Goal: Transaction & Acquisition: Book appointment/travel/reservation

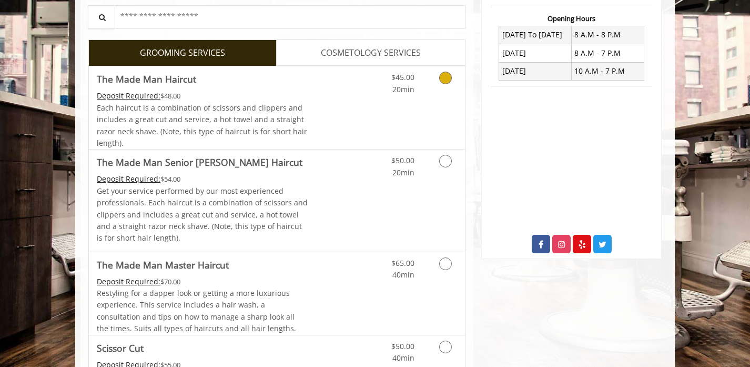
scroll to position [463, 0]
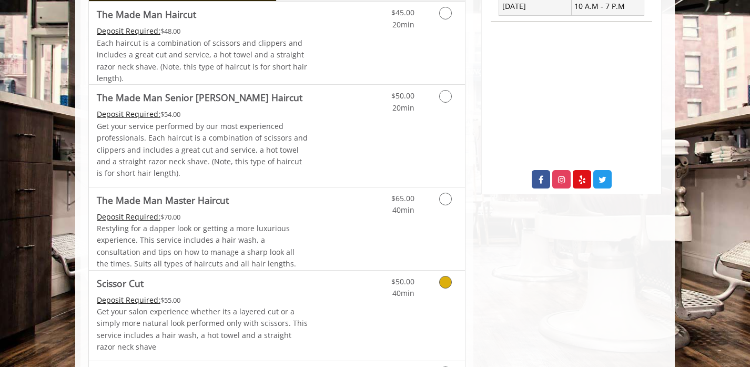
click at [362, 311] on link "Discounted Price" at bounding box center [339, 315] width 63 height 90
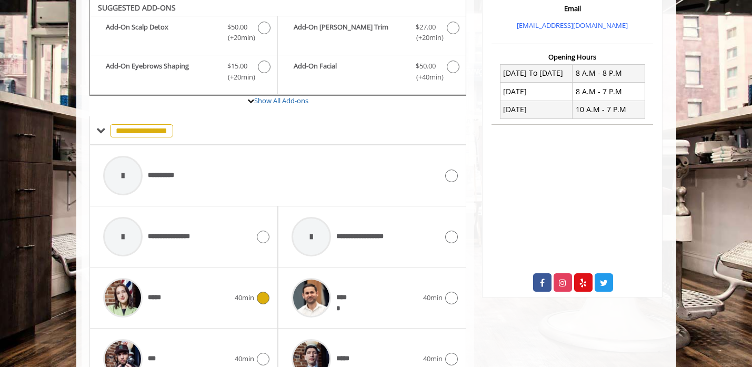
click at [199, 302] on div "*****" at bounding box center [166, 297] width 137 height 50
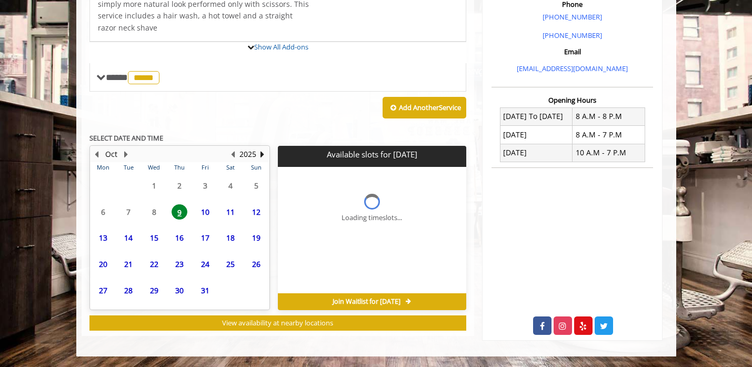
scroll to position [360, 0]
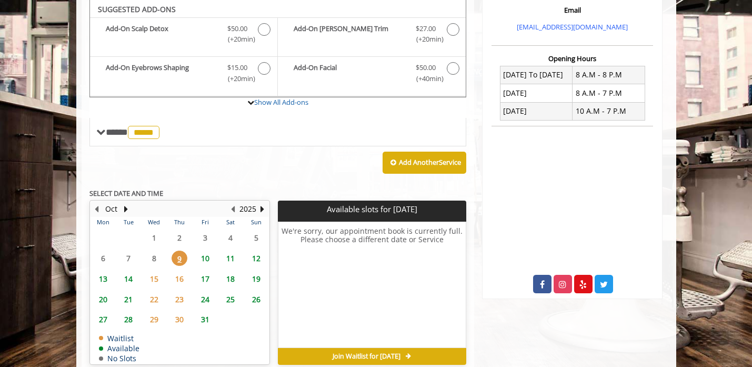
click at [205, 262] on span "10" at bounding box center [205, 257] width 16 height 15
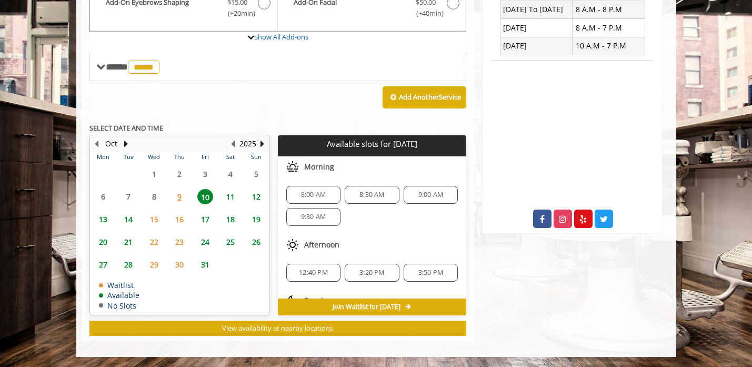
scroll to position [421, 0]
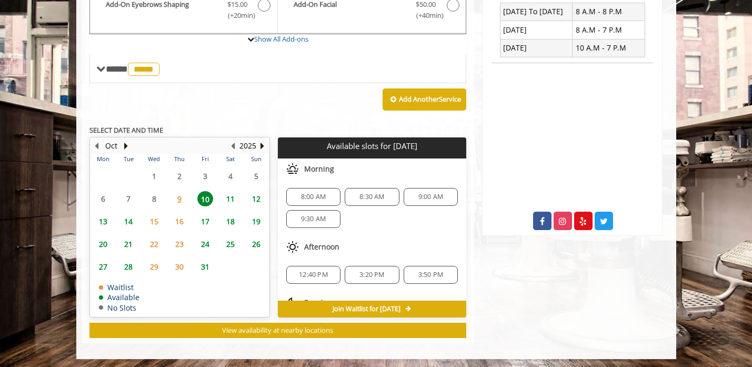
click at [255, 202] on span "12" at bounding box center [256, 198] width 16 height 15
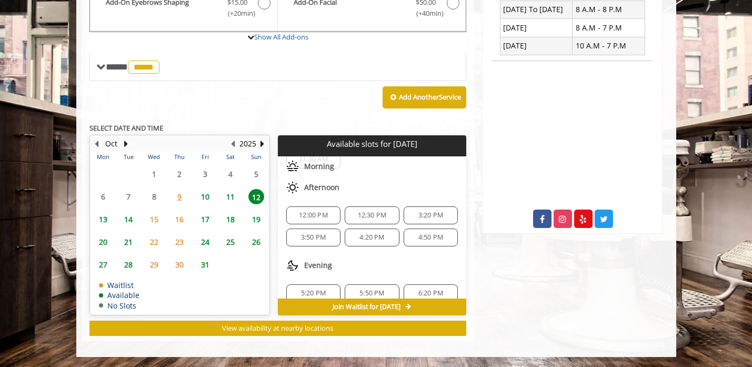
scroll to position [0, 0]
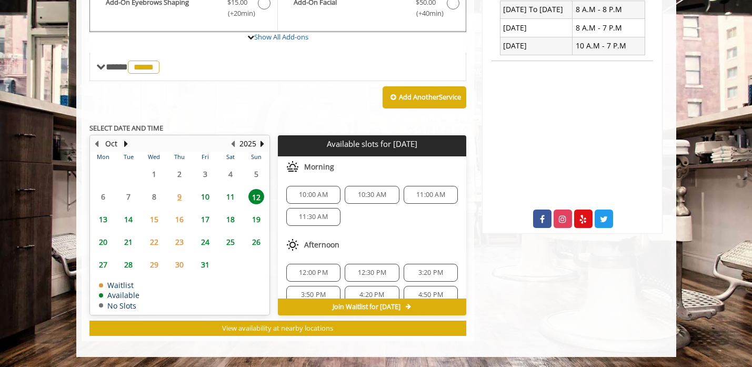
click at [102, 219] on span "13" at bounding box center [103, 218] width 16 height 15
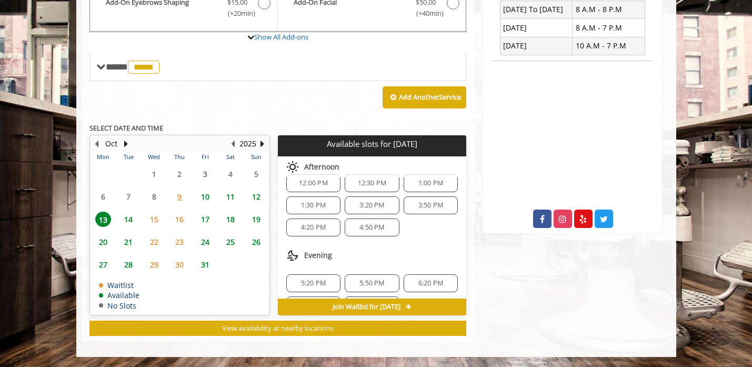
scroll to position [136, 0]
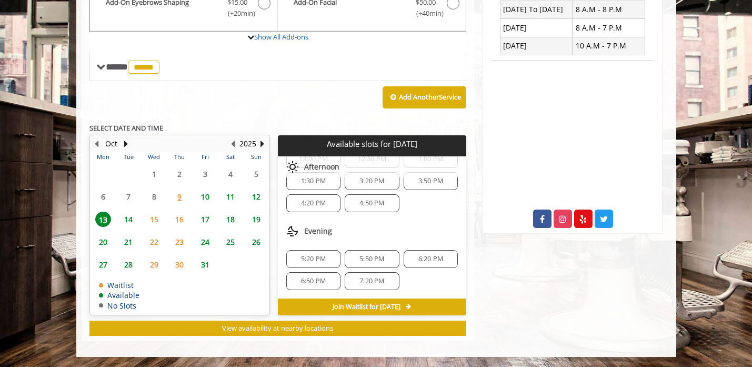
click at [252, 198] on span "12" at bounding box center [256, 196] width 16 height 15
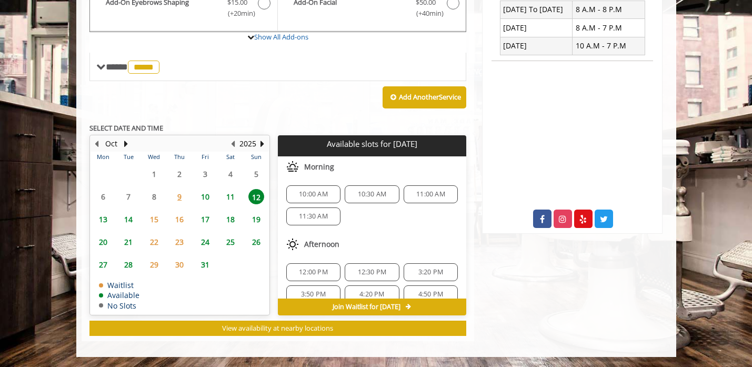
scroll to position [0, 0]
click at [208, 197] on span "10" at bounding box center [205, 196] width 16 height 15
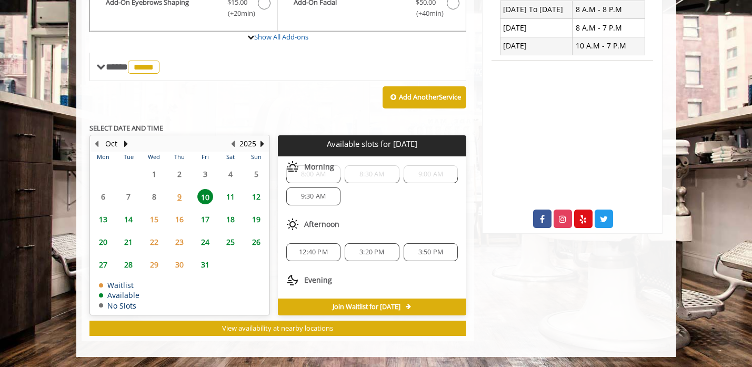
scroll to position [47, 0]
